Goal: Transaction & Acquisition: Purchase product/service

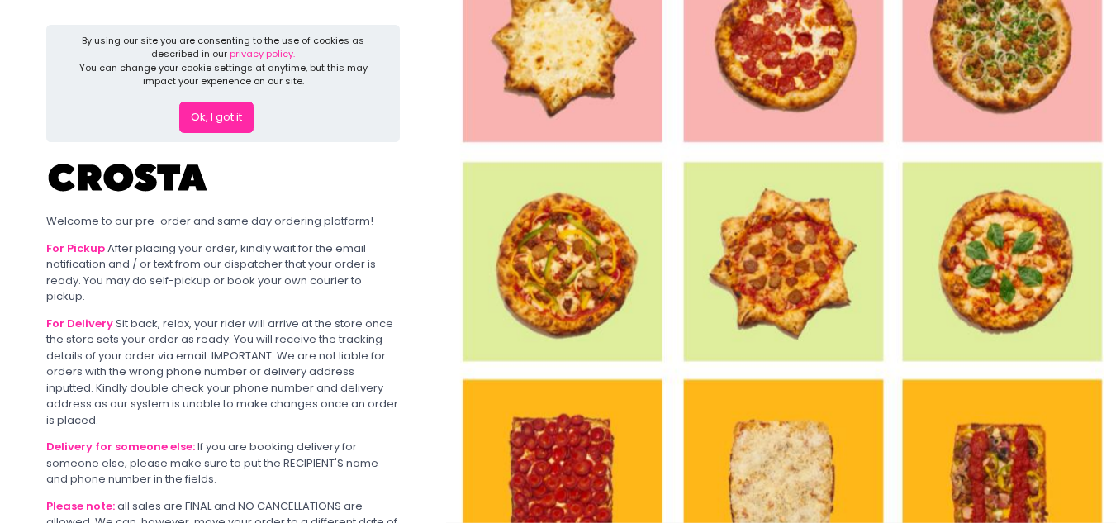
click at [229, 118] on button "Ok, I got it" at bounding box center [216, 117] width 74 height 31
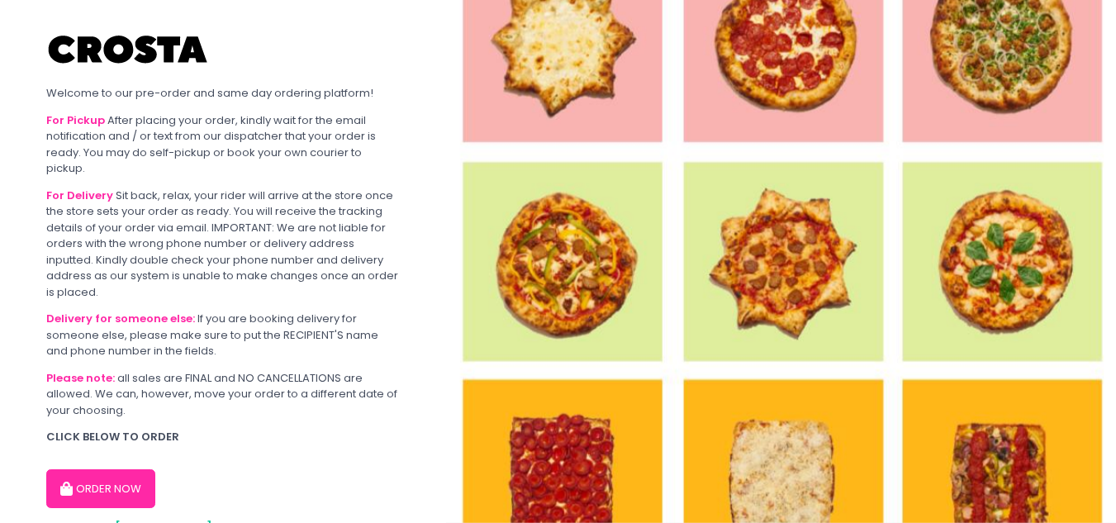
click at [112, 488] on button "ORDER NOW" at bounding box center [100, 489] width 109 height 40
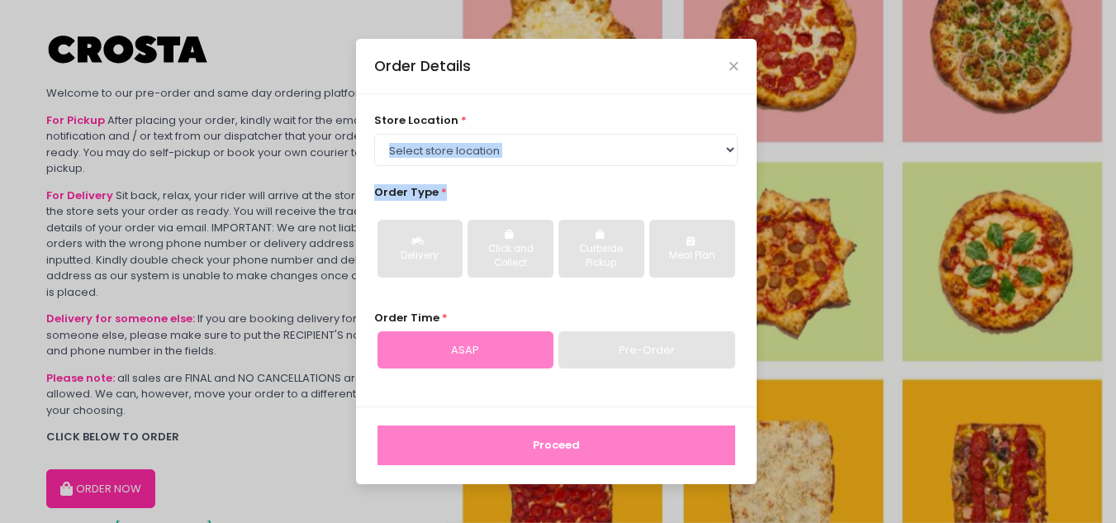
drag, startPoint x: 583, startPoint y: 167, endPoint x: 601, endPoint y: 154, distance: 21.8
click at [596, 159] on div "store location * Select store location Crosta Pizza - Salcedo Crosta Pizza - Sa…" at bounding box center [556, 250] width 401 height 312
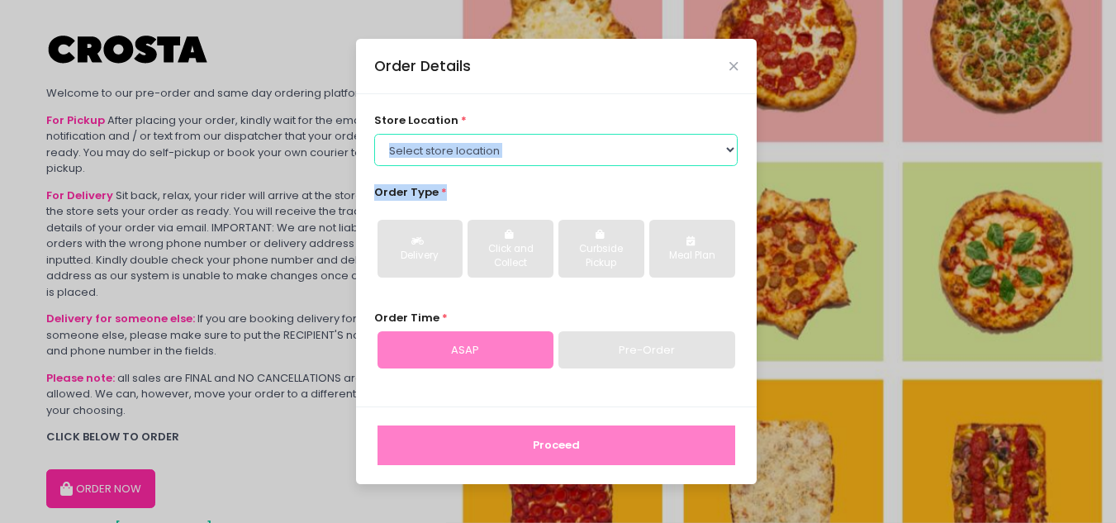
click at [603, 154] on select "Select store location Crosta Pizza - [PERSON_NAME] Crosta Pizza - [GEOGRAPHIC_D…" at bounding box center [555, 149] width 363 height 31
select select "65090bae48156caed44a5eb4"
click at [374, 134] on select "Select store location Crosta Pizza - [PERSON_NAME] Crosta Pizza - [GEOGRAPHIC_D…" at bounding box center [555, 149] width 363 height 31
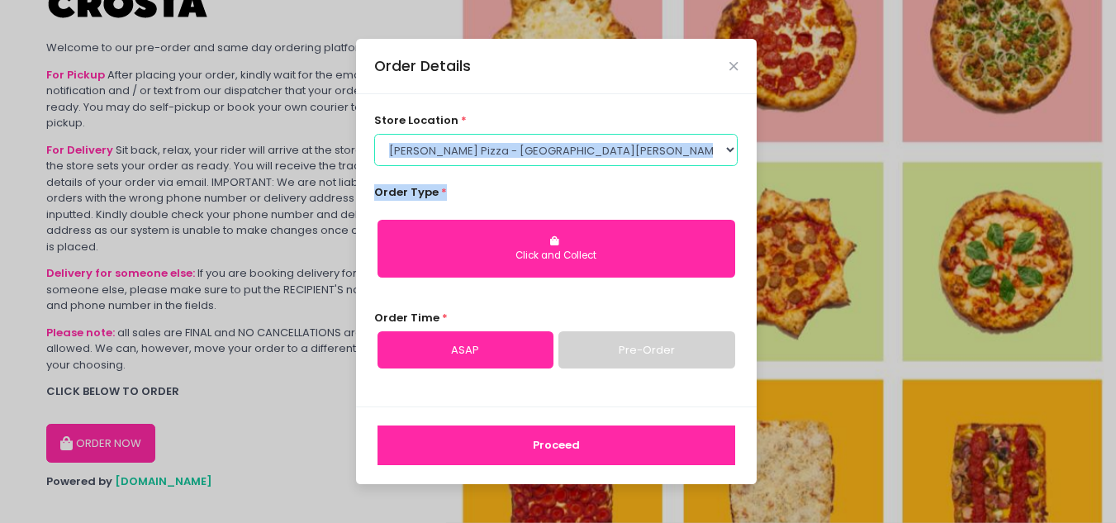
scroll to position [69, 0]
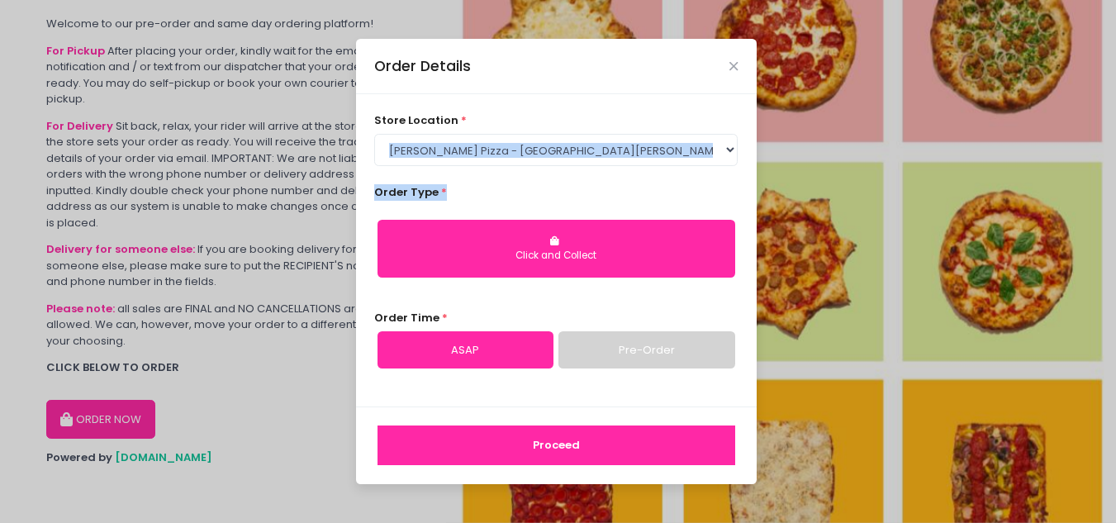
click at [506, 353] on link "ASAP" at bounding box center [466, 350] width 176 height 38
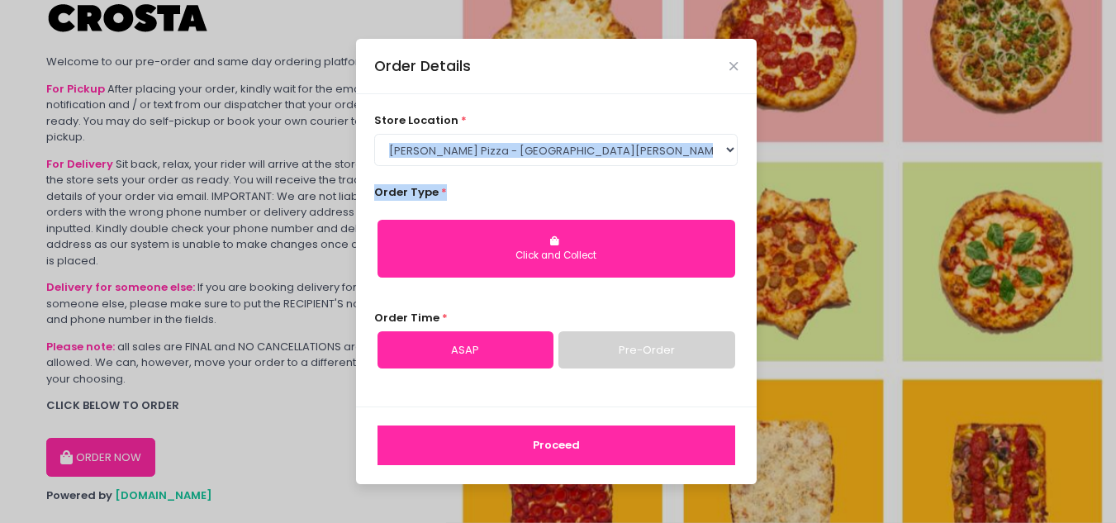
scroll to position [0, 0]
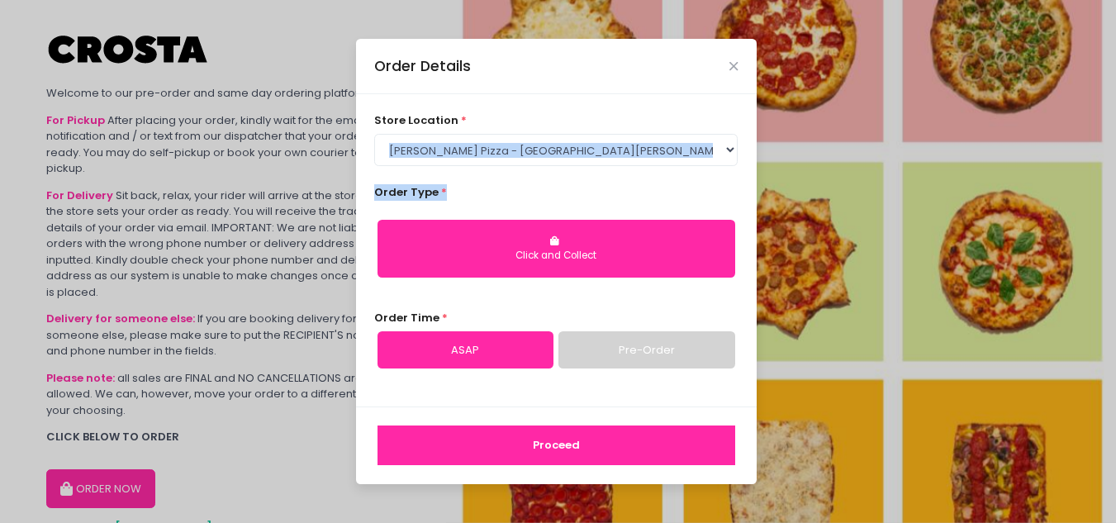
click at [658, 245] on button "Click and Collect" at bounding box center [557, 249] width 358 height 58
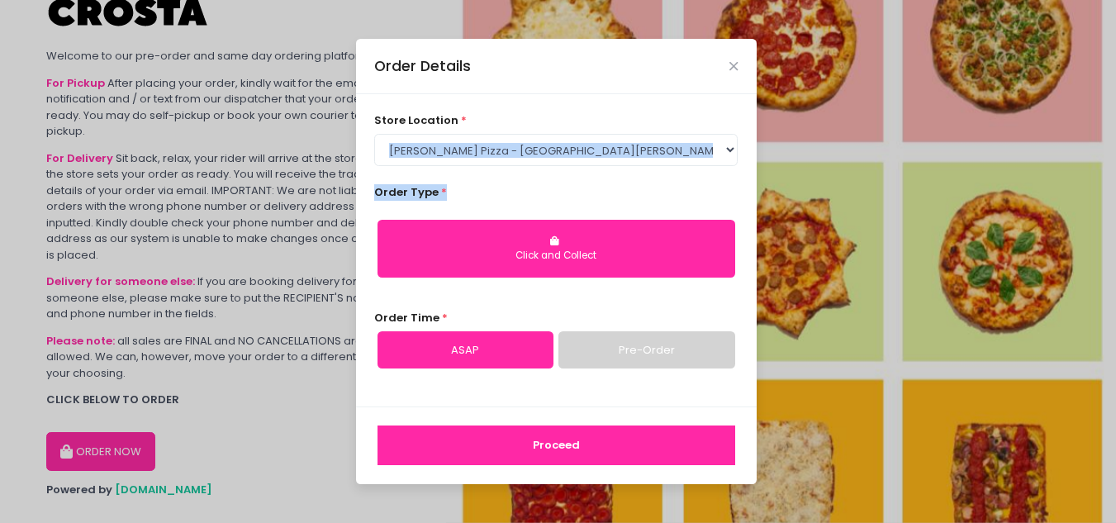
scroll to position [69, 0]
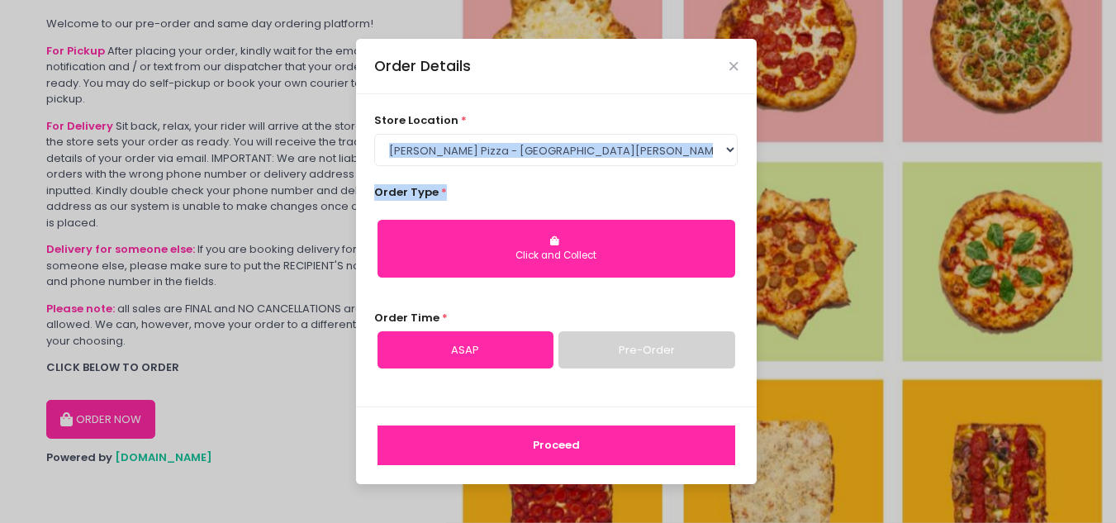
click at [591, 441] on button "Proceed" at bounding box center [557, 445] width 358 height 40
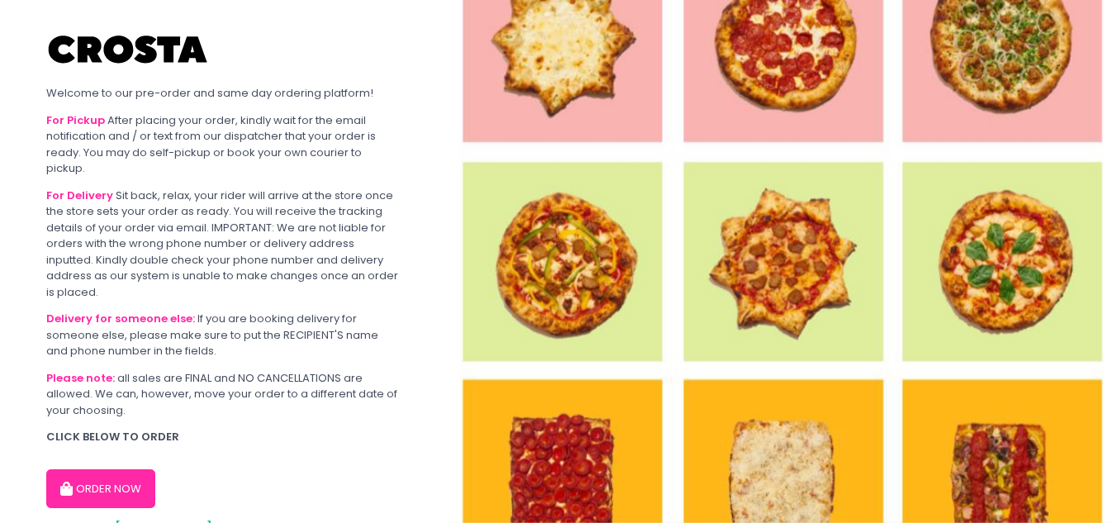
click at [88, 476] on button "ORDER NOW" at bounding box center [100, 489] width 109 height 40
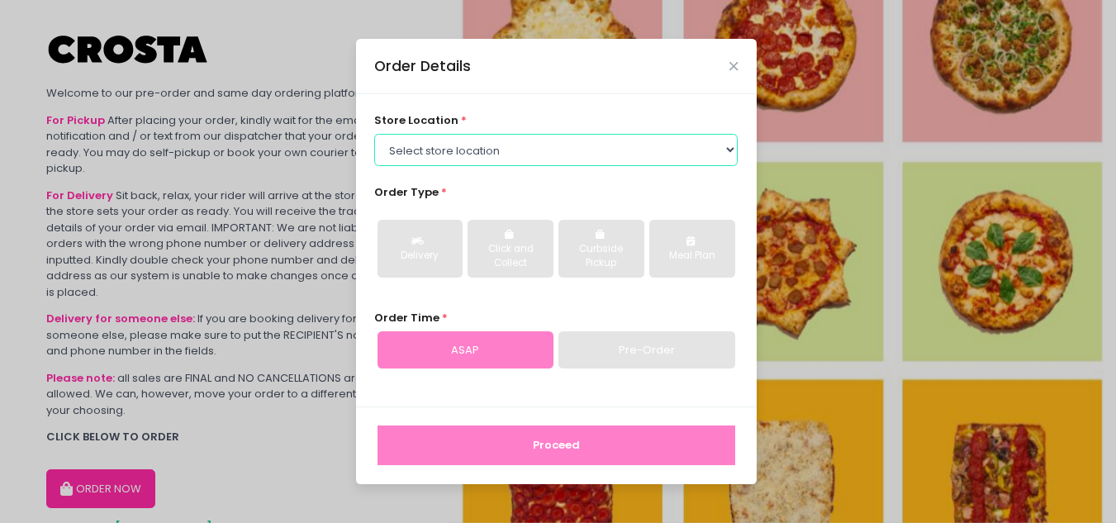
click at [520, 164] on select "Select store location Crosta Pizza - [PERSON_NAME] Crosta Pizza - [GEOGRAPHIC_D…" at bounding box center [555, 149] width 363 height 31
select select "5fabb2e53664a8677beaeb89"
click at [374, 134] on select "Select store location Crosta Pizza - [PERSON_NAME] Crosta Pizza - [GEOGRAPHIC_D…" at bounding box center [555, 149] width 363 height 31
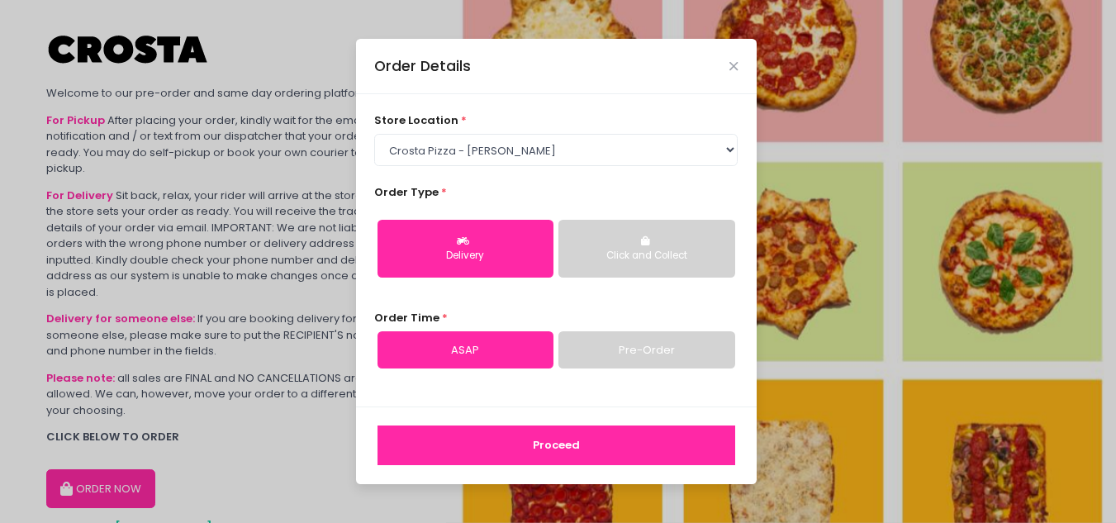
click at [489, 263] on div "Delivery" at bounding box center [465, 256] width 153 height 15
drag, startPoint x: 555, startPoint y: 449, endPoint x: 594, endPoint y: 439, distance: 40.1
click at [555, 449] on button "Proceed" at bounding box center [557, 445] width 358 height 40
